Goal: Information Seeking & Learning: Learn about a topic

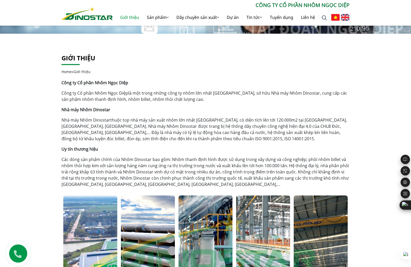
click at [74, 93] on link "Công ty Cổ phần Nhôm Ngọc Diệp" at bounding box center [95, 93] width 67 height 6
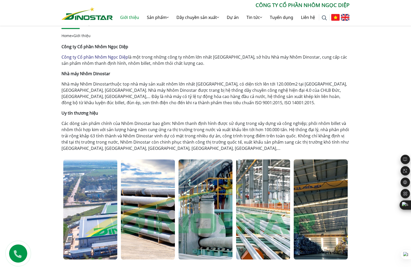
scroll to position [182, 0]
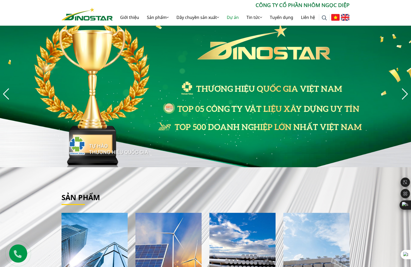
click at [235, 17] on link "Dự án" at bounding box center [233, 17] width 20 height 17
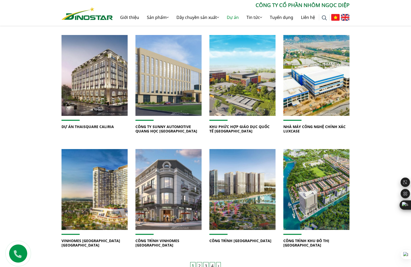
scroll to position [181, 0]
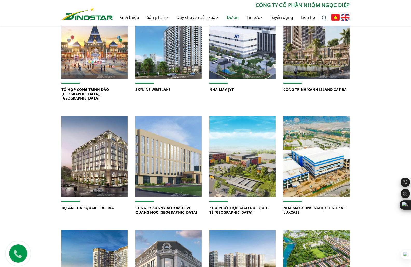
click at [42, 111] on div "Dự án tiêu biểu Home » Dự án TỔ HỢP CÔNG TRÌNH ĐẢO VŨ YÊN, HẢI PHÒNG" at bounding box center [205, 152] width 411 height 414
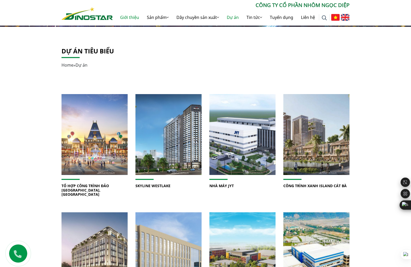
scroll to position [77, 0]
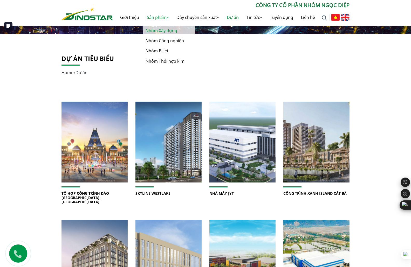
click at [165, 30] on link "Nhôm Xây dựng" at bounding box center [169, 31] width 52 height 10
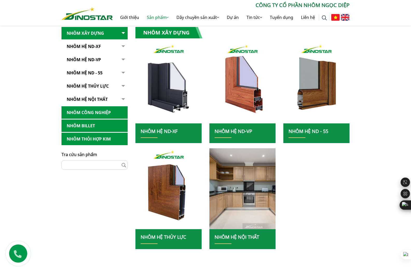
click at [164, 133] on link "Nhôm Hệ ND-XF" at bounding box center [159, 131] width 37 height 6
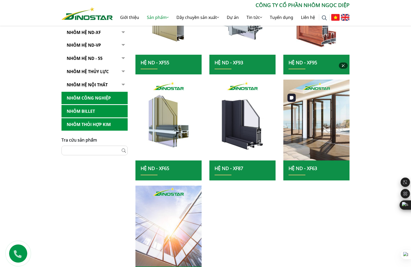
scroll to position [182, 0]
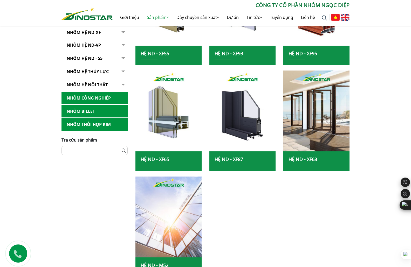
click at [229, 51] on link "Hệ ND - XF93" at bounding box center [229, 53] width 29 height 6
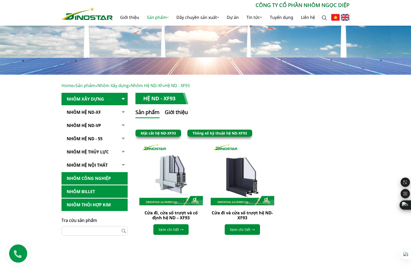
scroll to position [104, 0]
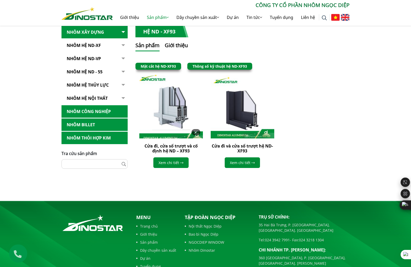
click at [178, 115] on img at bounding box center [171, 107] width 70 height 70
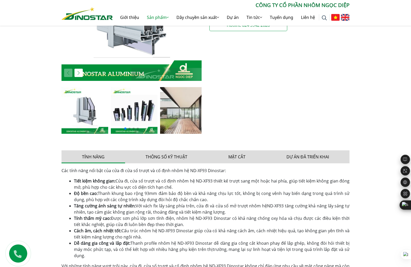
scroll to position [260, 0]
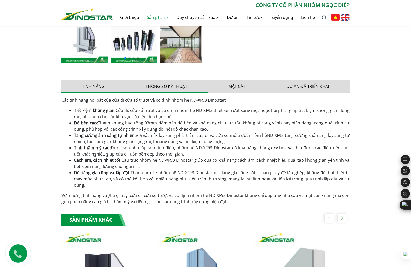
click at [183, 84] on button "Thông số kỹ thuật" at bounding box center [166, 86] width 83 height 13
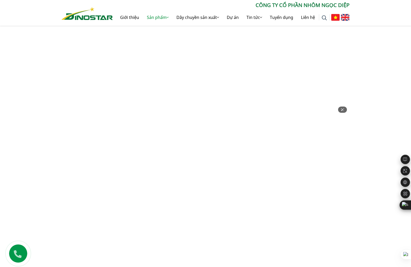
scroll to position [311, 0]
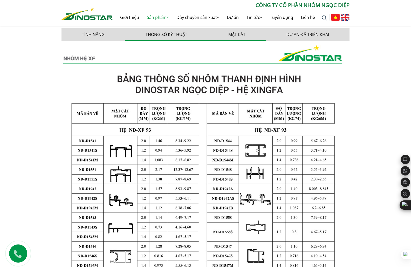
click at [240, 37] on button "Mặt cắt" at bounding box center [237, 34] width 58 height 13
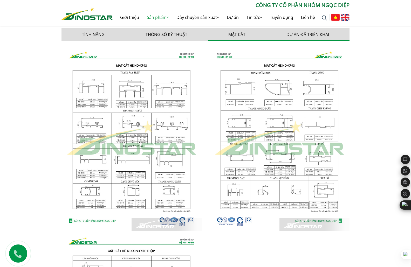
click at [301, 37] on button "Dự án đã triển khai" at bounding box center [308, 34] width 84 height 13
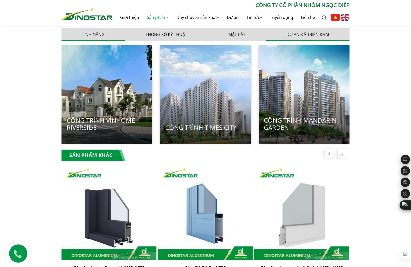
click at [96, 29] on button "Tính năng" at bounding box center [94, 34] width 64 height 13
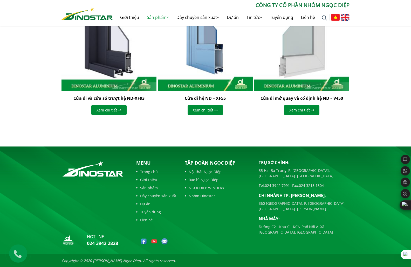
scroll to position [494, 0]
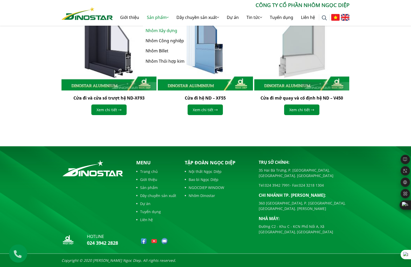
click at [157, 29] on link "Nhôm Xây dựng" at bounding box center [169, 31] width 52 height 10
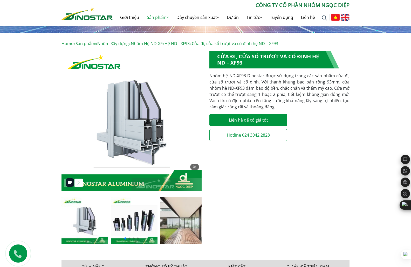
scroll to position [1, 0]
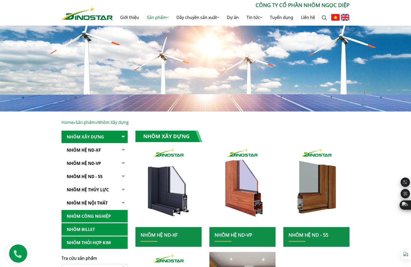
click at [16, 139] on div "Home » Sản phẩm » Nhôm Xây dựng Nhôm Xây dựng Nhôm Hệ ND-XF Hệ ND - XF55 Hệ ND …" at bounding box center [205, 239] width 411 height 255
